Goal: Task Accomplishment & Management: Manage account settings

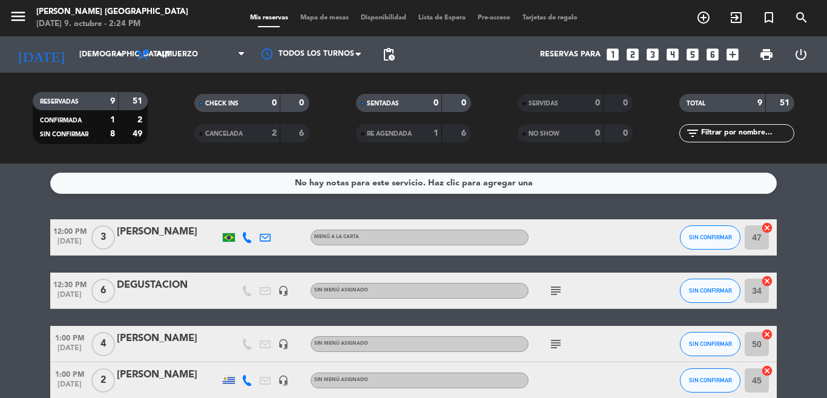
click at [78, 71] on div "[DATE] [DATE] arrow_drop_down" at bounding box center [69, 54] width 121 height 36
click at [83, 61] on input "[DEMOGRAPHIC_DATA][DATE]" at bounding box center [124, 54] width 102 height 21
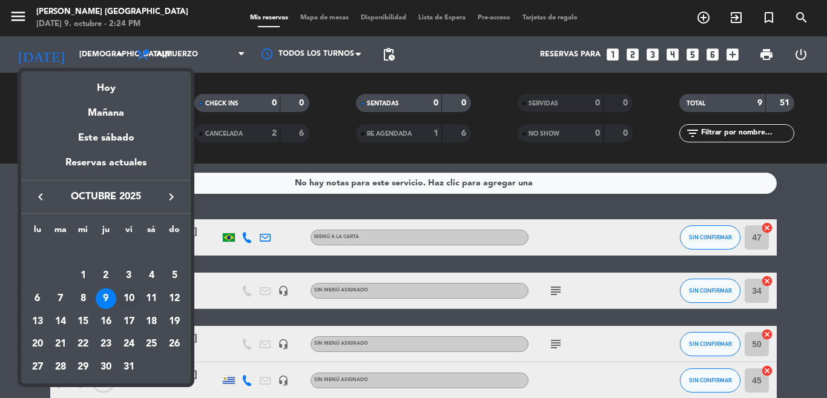
click at [126, 292] on div "10" at bounding box center [129, 298] width 21 height 21
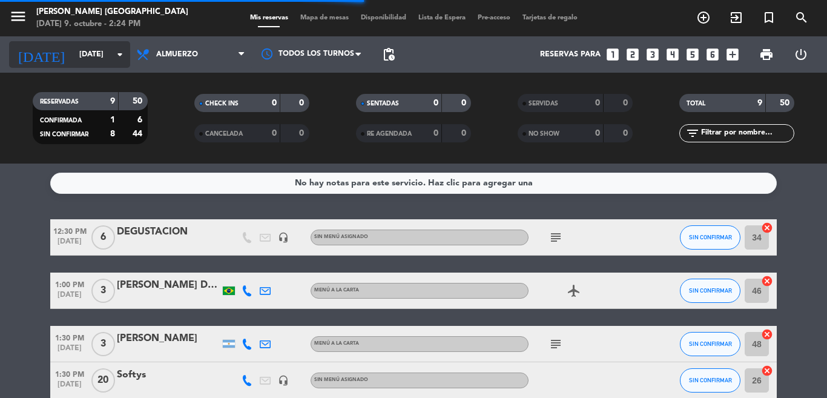
click at [105, 54] on input "[DATE]" at bounding box center [124, 54] width 102 height 21
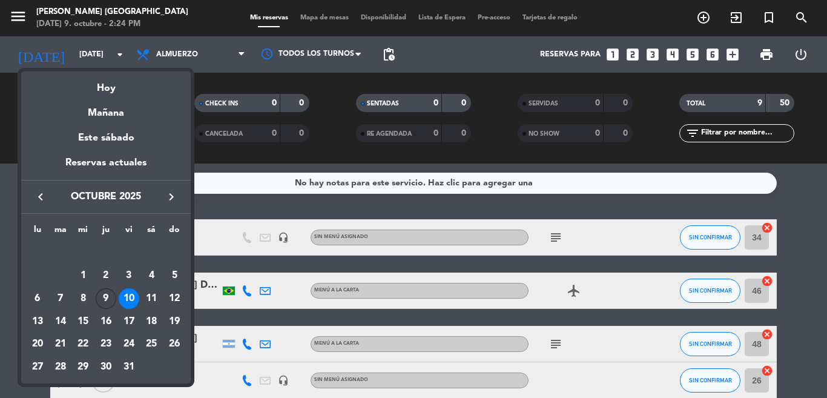
click at [103, 295] on div "9" at bounding box center [106, 298] width 21 height 21
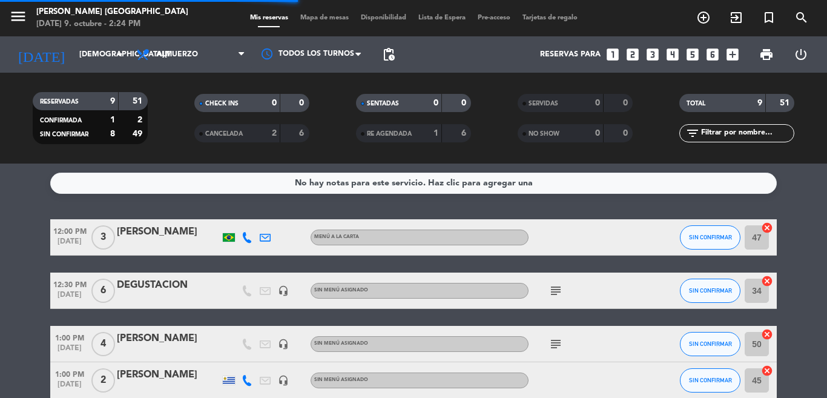
click at [167, 58] on span "Almuerzo" at bounding box center [177, 54] width 42 height 8
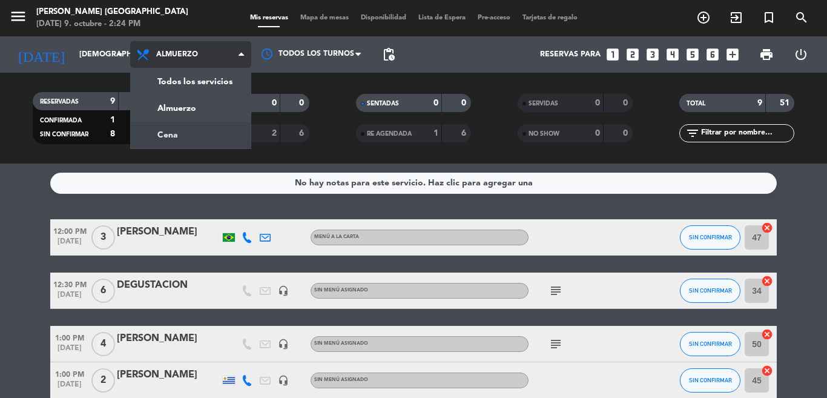
click at [183, 126] on div "menu [PERSON_NAME] [GEOGRAPHIC_DATA][DATE] 9. octubre - 2:24 PM Mis reservas Ma…" at bounding box center [413, 81] width 827 height 163
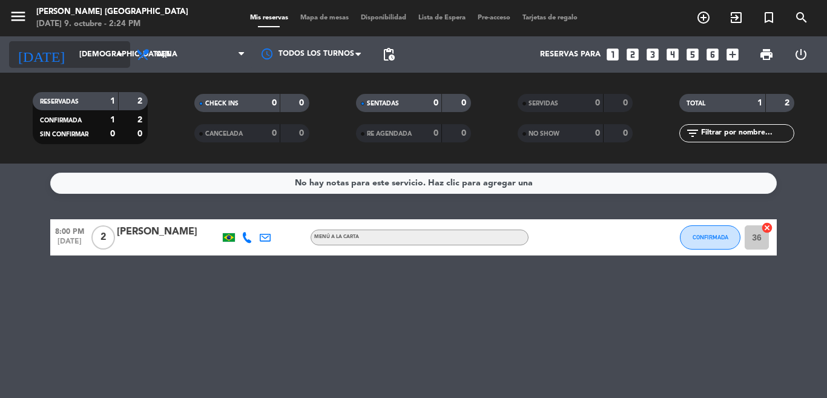
click at [76, 59] on input "[DEMOGRAPHIC_DATA][DATE]" at bounding box center [124, 54] width 102 height 21
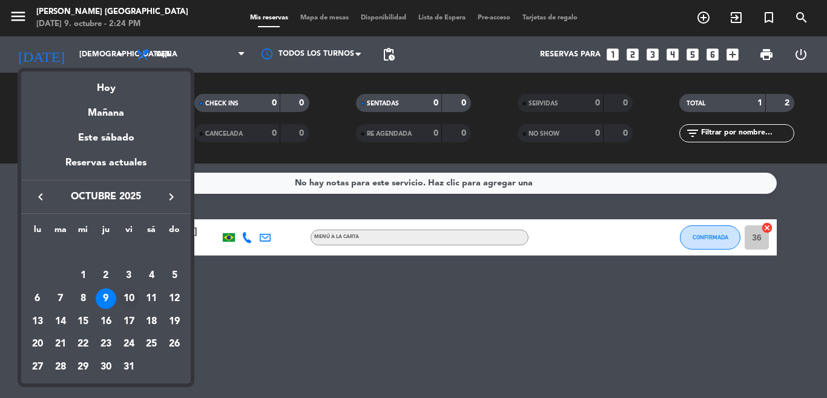
click at [130, 302] on div "10" at bounding box center [129, 298] width 21 height 21
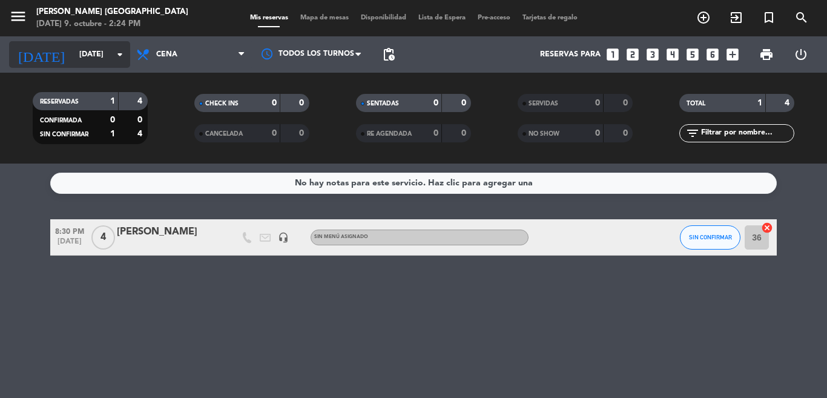
click at [122, 61] on icon "arrow_drop_down" at bounding box center [120, 54] width 15 height 15
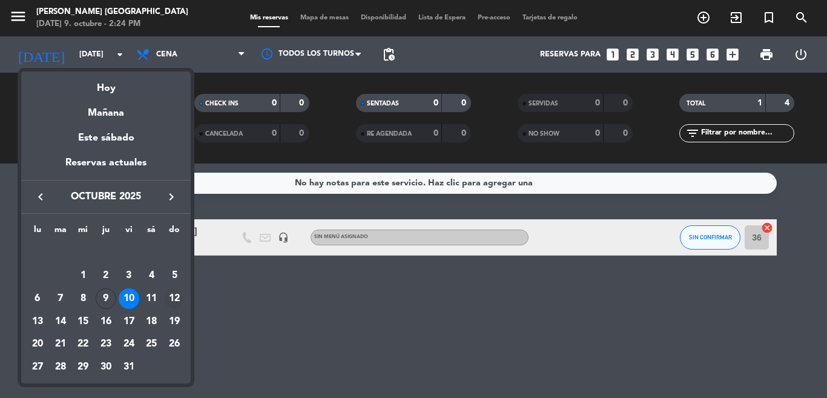
click at [163, 294] on tr "6 7 8 9 10 11 12" at bounding box center [106, 298] width 160 height 23
click at [149, 301] on div "11" at bounding box center [151, 298] width 21 height 21
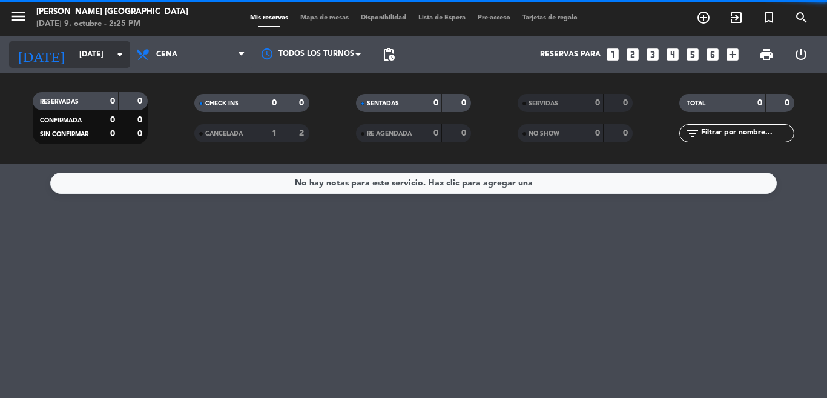
click at [94, 56] on input "[DATE]" at bounding box center [124, 54] width 102 height 21
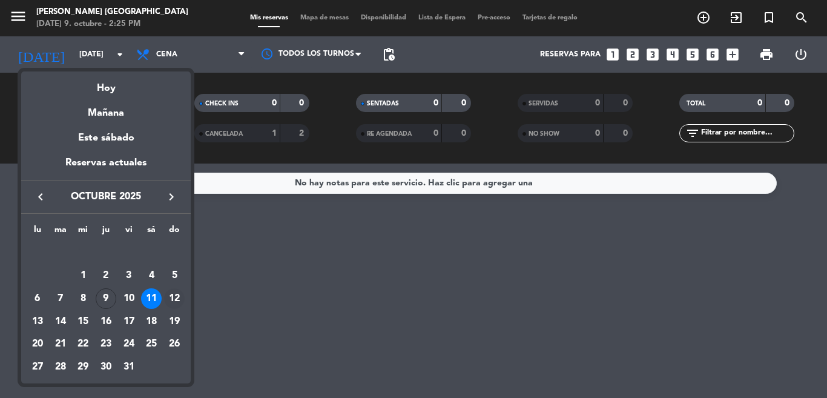
click at [175, 293] on div "12" at bounding box center [174, 298] width 21 height 21
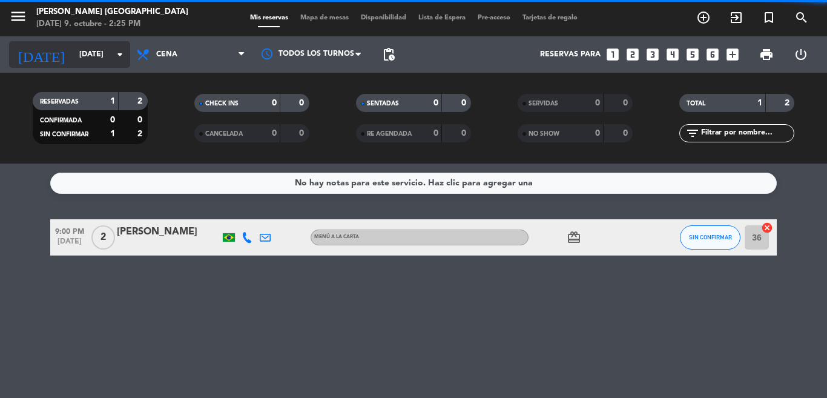
click at [84, 57] on input "[DATE]" at bounding box center [124, 54] width 102 height 21
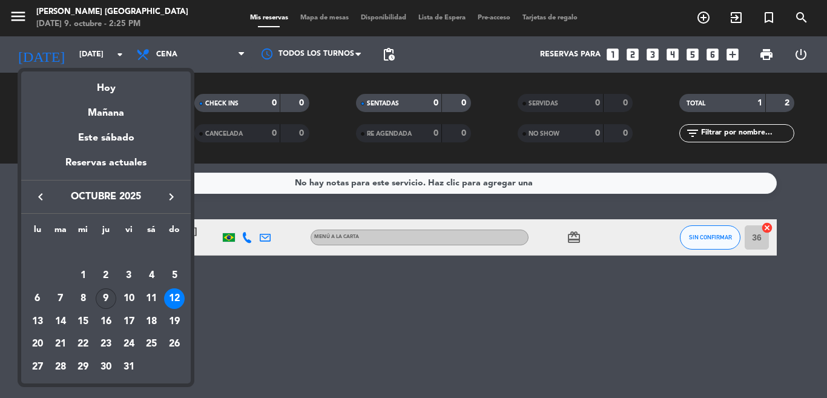
click at [109, 303] on div "9" at bounding box center [106, 298] width 21 height 21
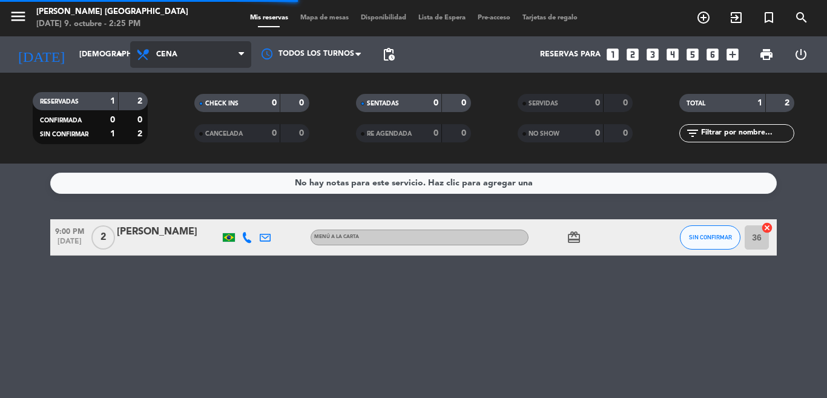
click at [205, 54] on span "Cena" at bounding box center [190, 54] width 121 height 27
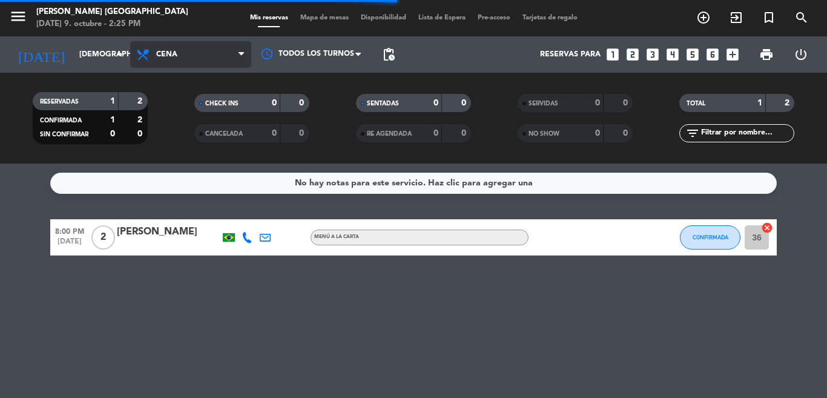
click at [190, 52] on span "Cena" at bounding box center [190, 54] width 121 height 27
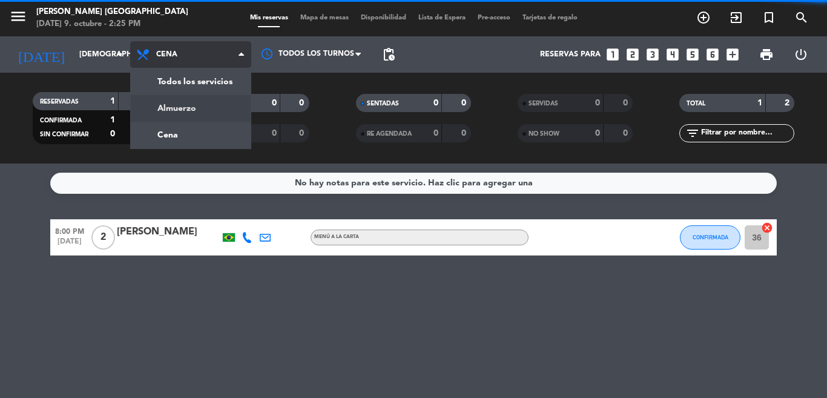
click at [188, 99] on div "menu [PERSON_NAME] [GEOGRAPHIC_DATA][DATE] 9. octubre - 2:25 PM Mis reservas Ma…" at bounding box center [413, 81] width 827 height 163
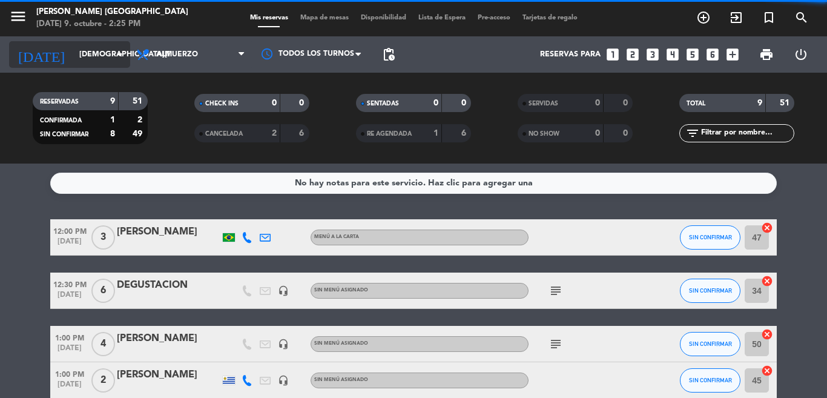
click at [118, 50] on icon "arrow_drop_down" at bounding box center [120, 54] width 15 height 15
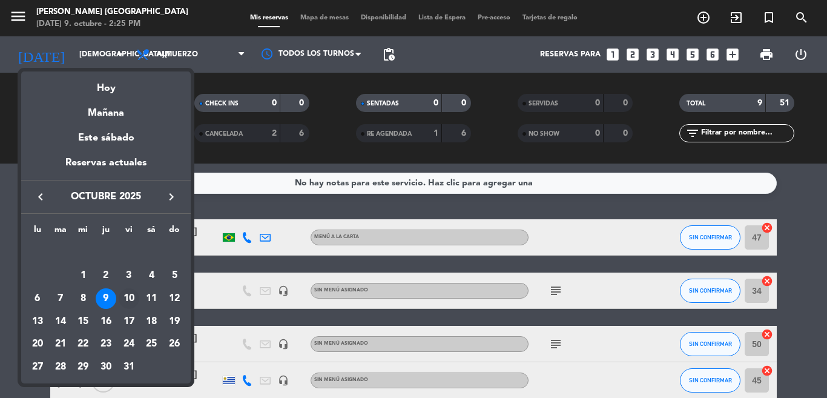
click at [136, 297] on div "10" at bounding box center [129, 298] width 21 height 21
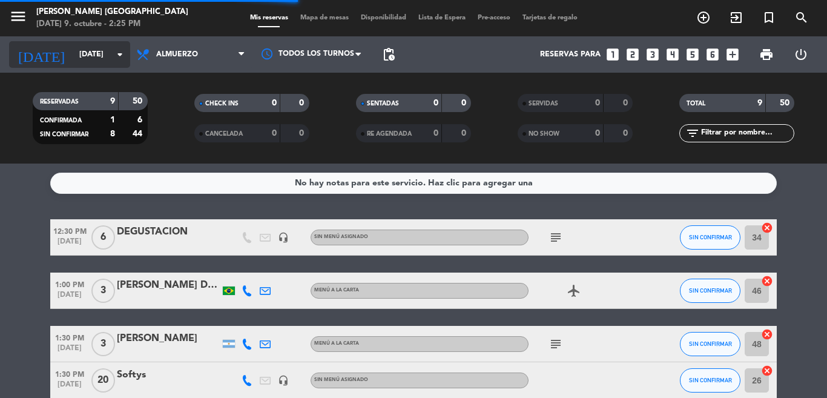
click at [113, 45] on input "[DATE]" at bounding box center [124, 54] width 102 height 21
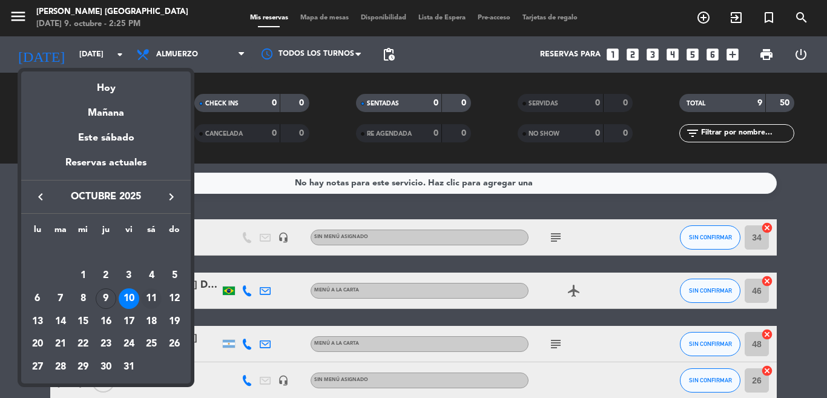
click at [156, 300] on div "11" at bounding box center [151, 298] width 21 height 21
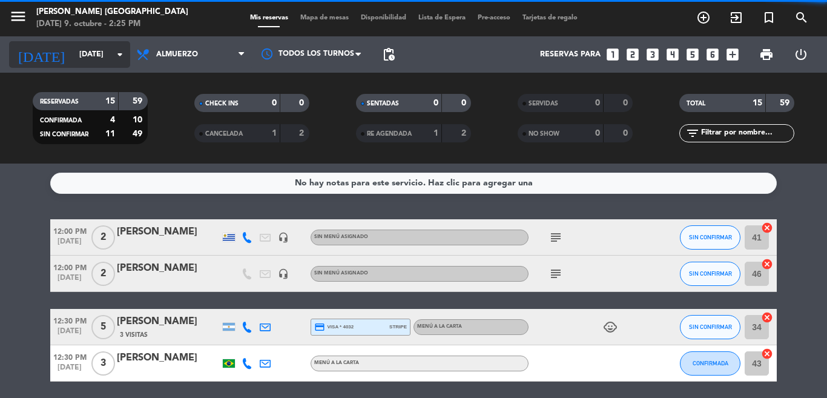
click at [74, 45] on input "[DATE]" at bounding box center [124, 54] width 102 height 21
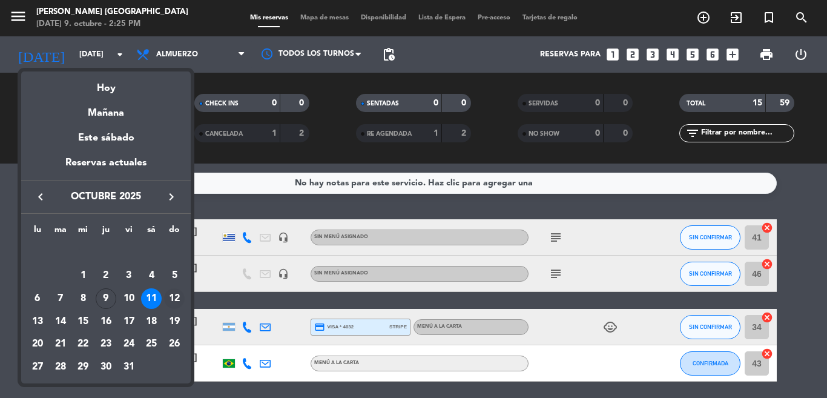
click at [165, 295] on div "12" at bounding box center [174, 298] width 21 height 21
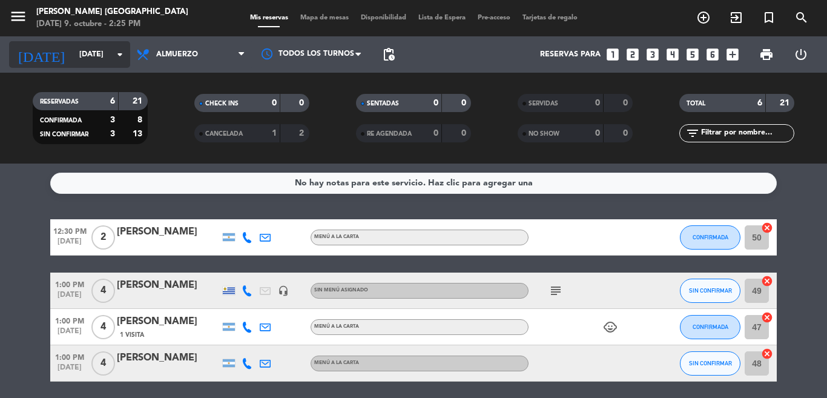
click at [103, 57] on input "[DATE]" at bounding box center [124, 54] width 102 height 21
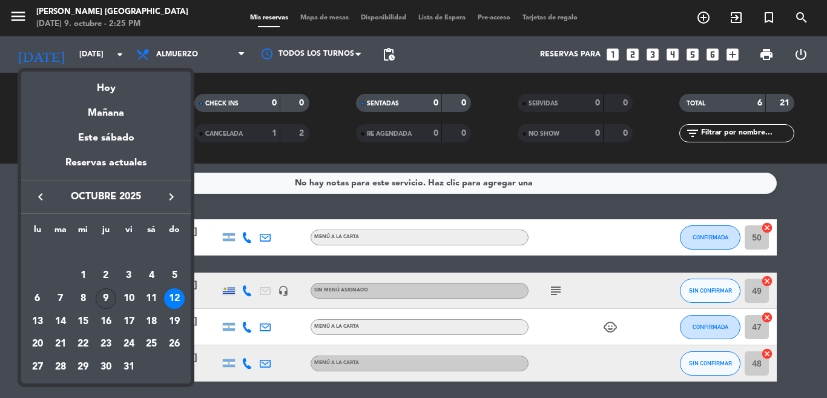
click at [105, 297] on div "9" at bounding box center [106, 298] width 21 height 21
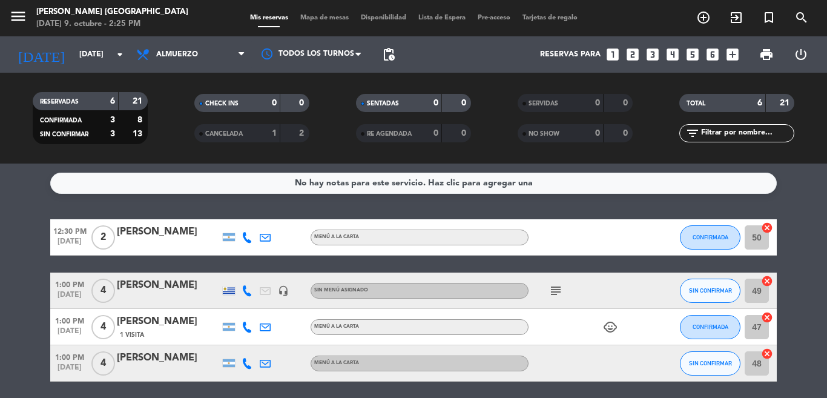
type input "[DEMOGRAPHIC_DATA][DATE]"
